Goal: Information Seeking & Learning: Learn about a topic

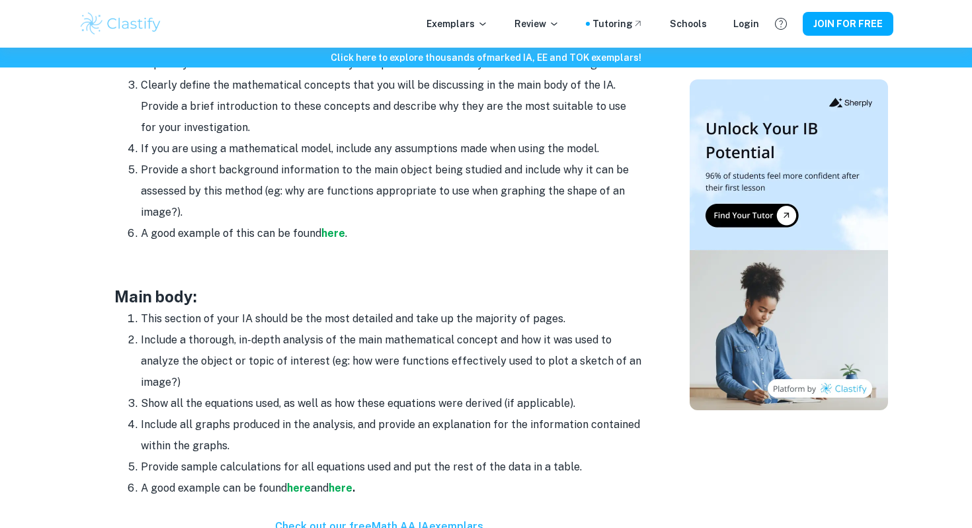
scroll to position [928, 0]
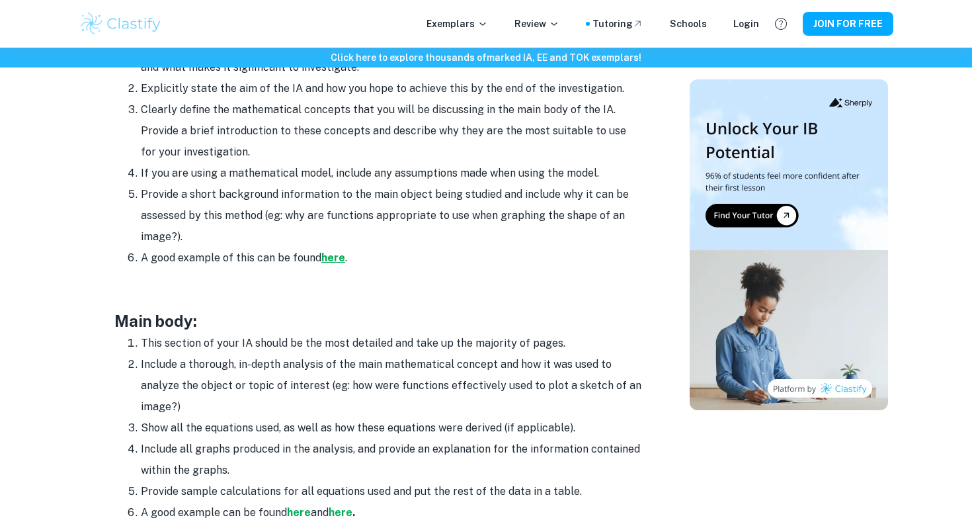
click at [331, 259] on strong "here" at bounding box center [333, 257] width 24 height 13
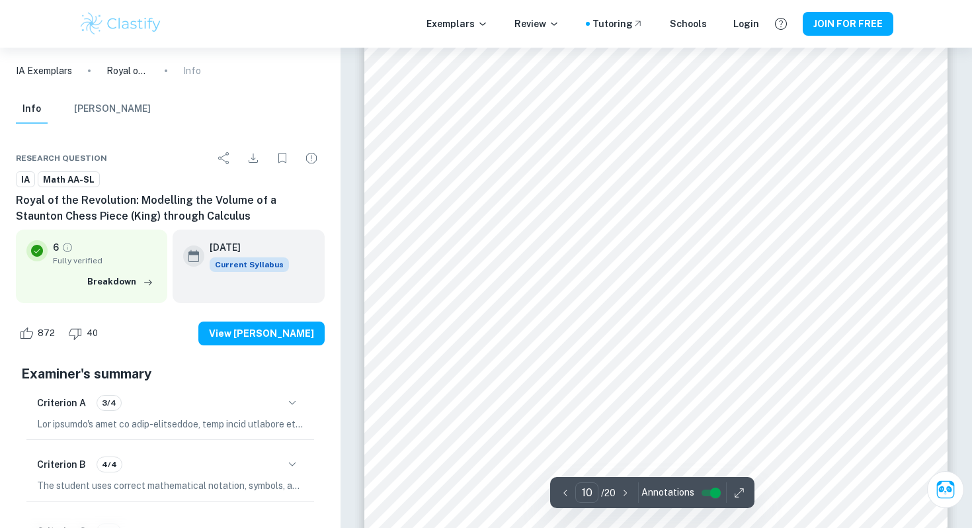
scroll to position [7387, 0]
type input "6"
